Goal: Task Accomplishment & Management: Use online tool/utility

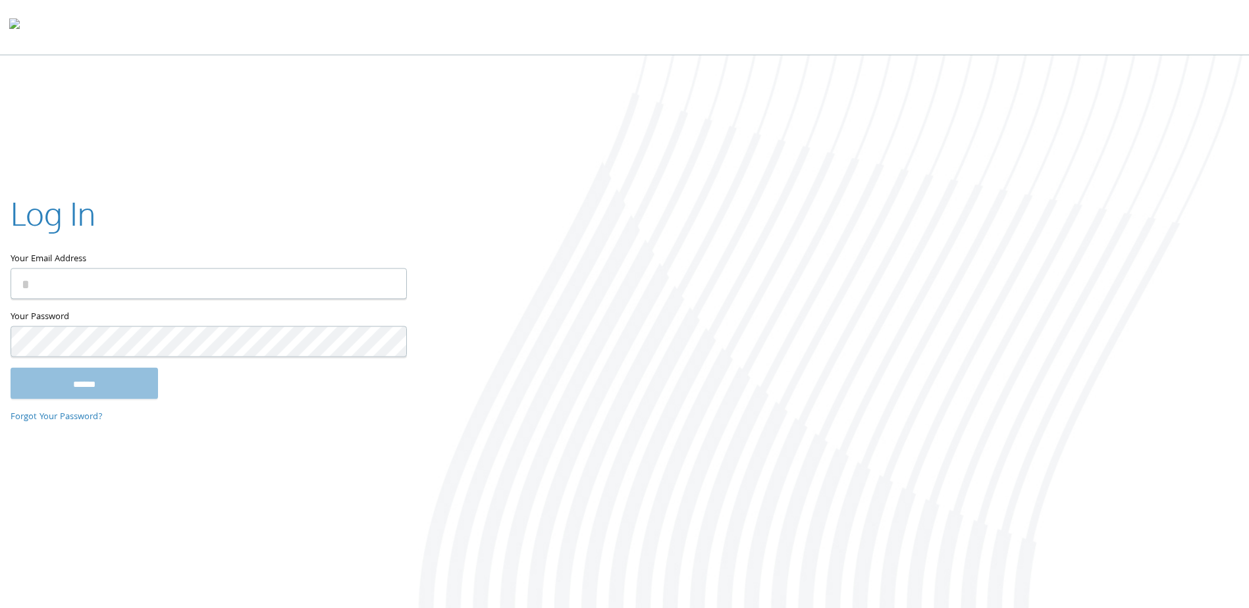
type input "**********"
click at [107, 380] on input "******" at bounding box center [84, 384] width 147 height 32
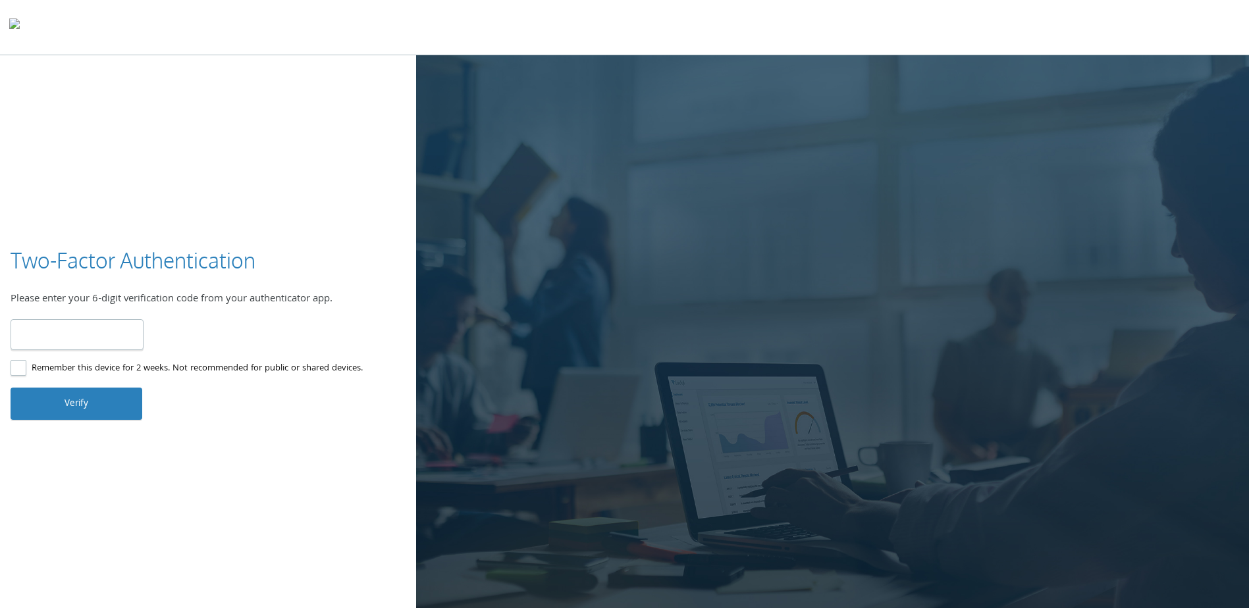
type input "******"
